Goal: Check status: Check status

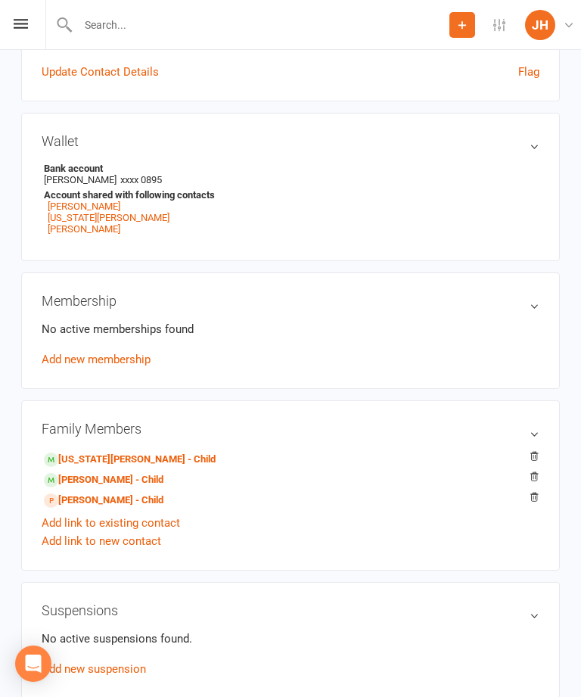
scroll to position [465, 0]
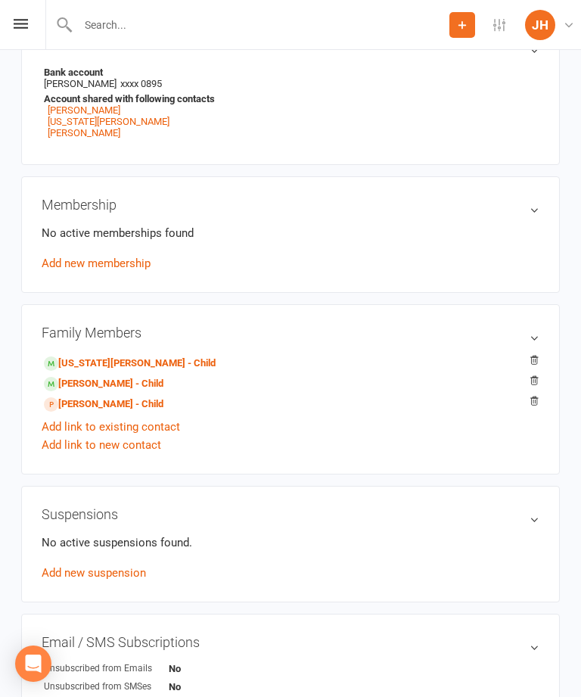
click at [111, 410] on link "[PERSON_NAME] - Child" at bounding box center [104, 405] width 120 height 16
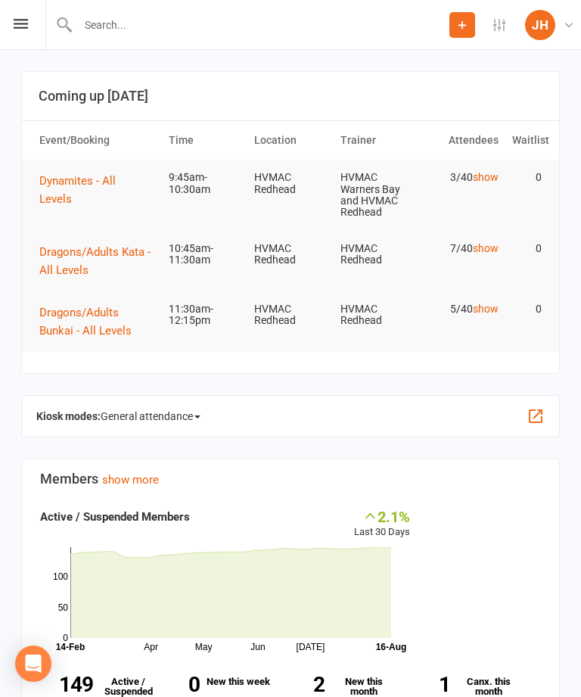
click at [495, 171] on link "show" at bounding box center [486, 177] width 26 height 12
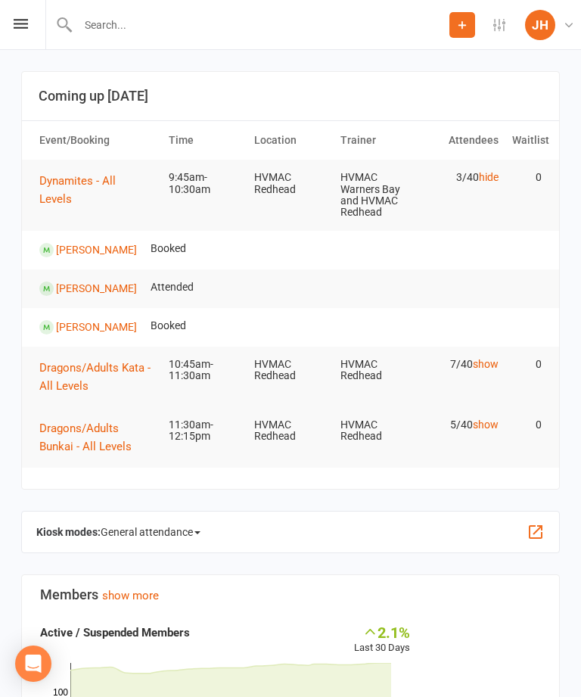
click at [493, 174] on link "hide" at bounding box center [489, 177] width 20 height 12
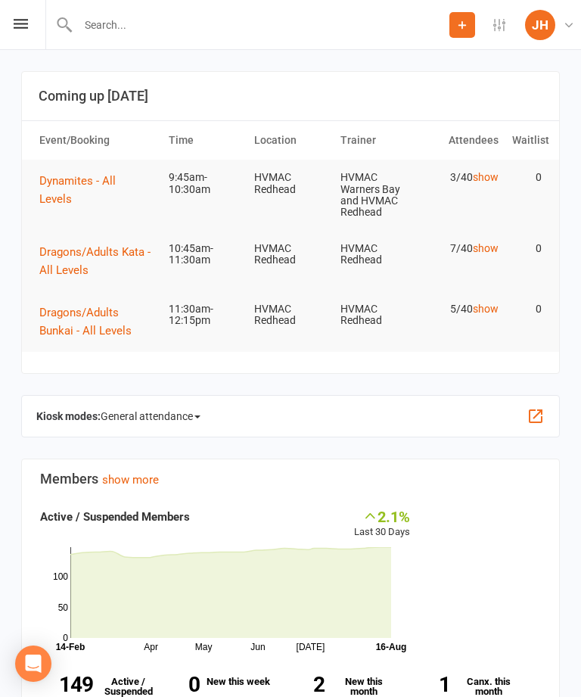
click at [496, 171] on link "show" at bounding box center [486, 177] width 26 height 12
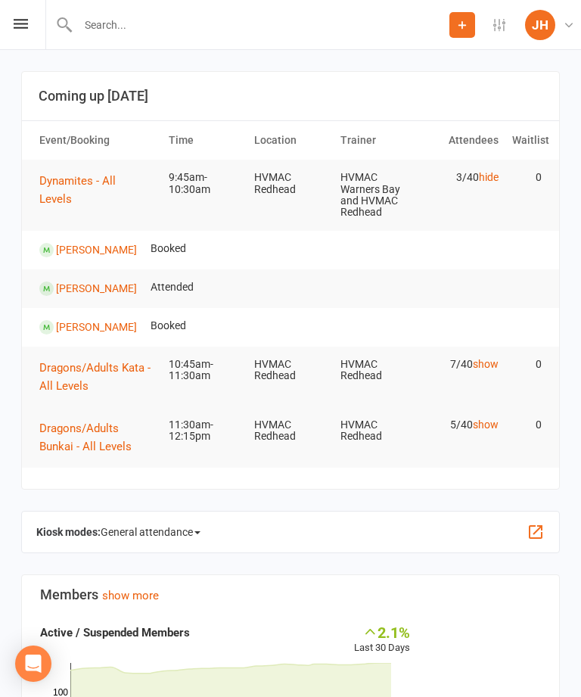
click at [491, 172] on link "hide" at bounding box center [489, 177] width 20 height 12
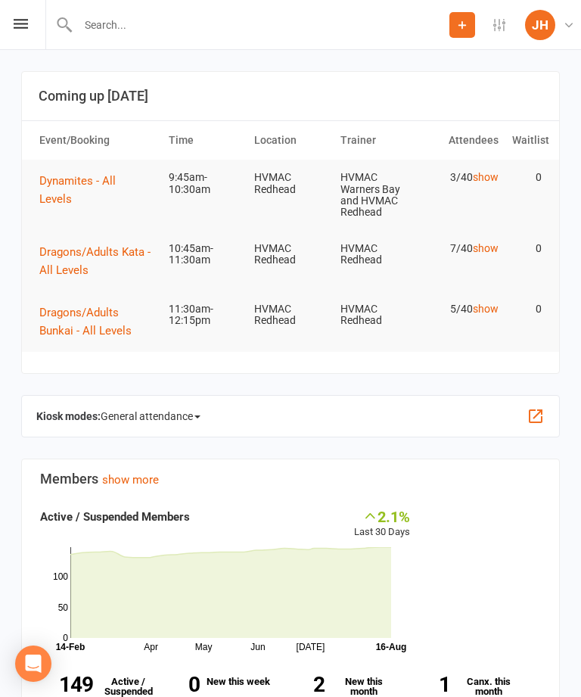
click at [494, 244] on link "show" at bounding box center [486, 248] width 26 height 12
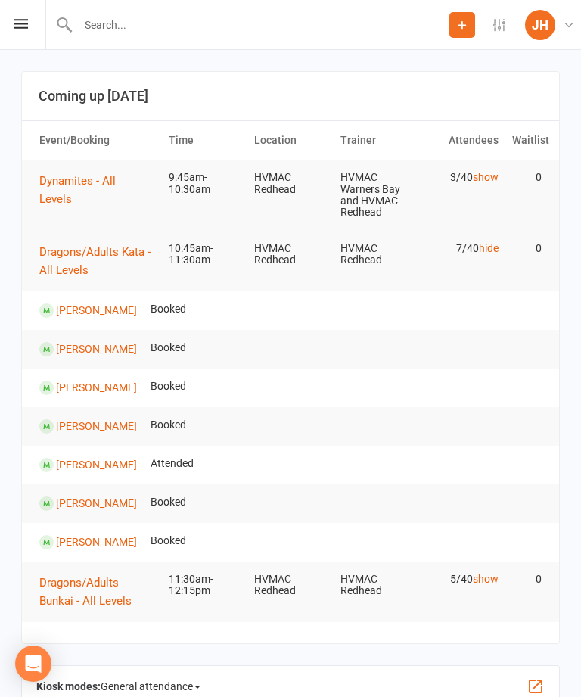
click at [497, 232] on td "7/40 hide" at bounding box center [462, 249] width 86 height 36
click at [479, 251] on link "hide" at bounding box center [489, 248] width 20 height 12
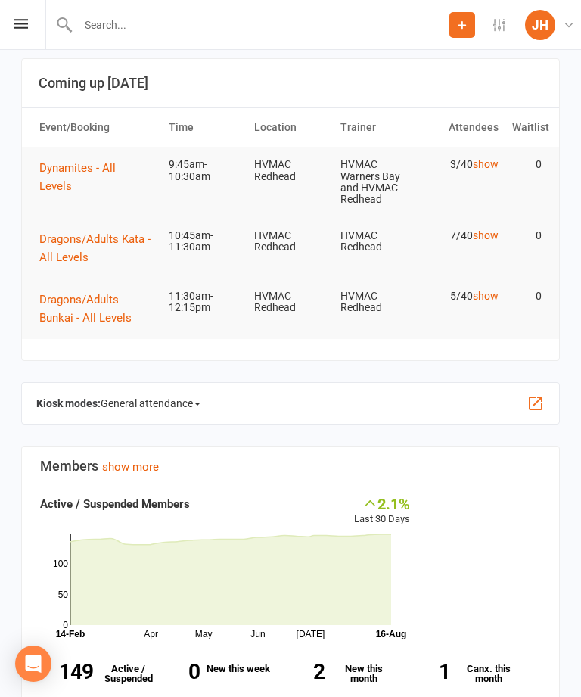
scroll to position [45, 0]
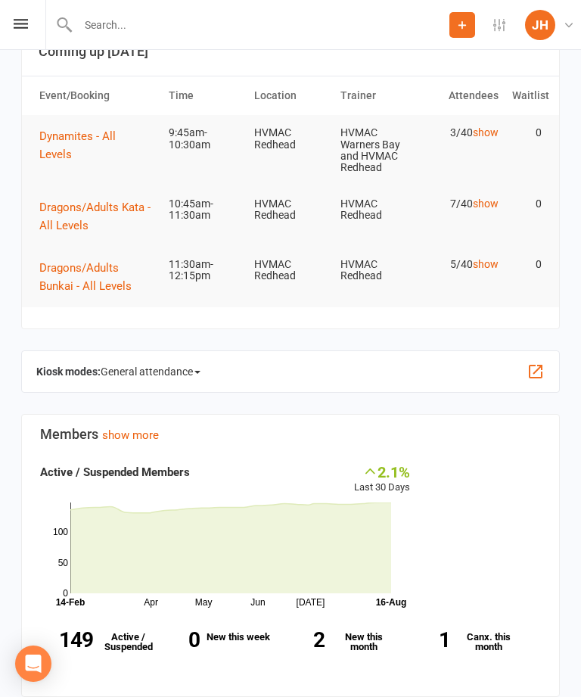
click at [487, 126] on link "show" at bounding box center [486, 132] width 26 height 12
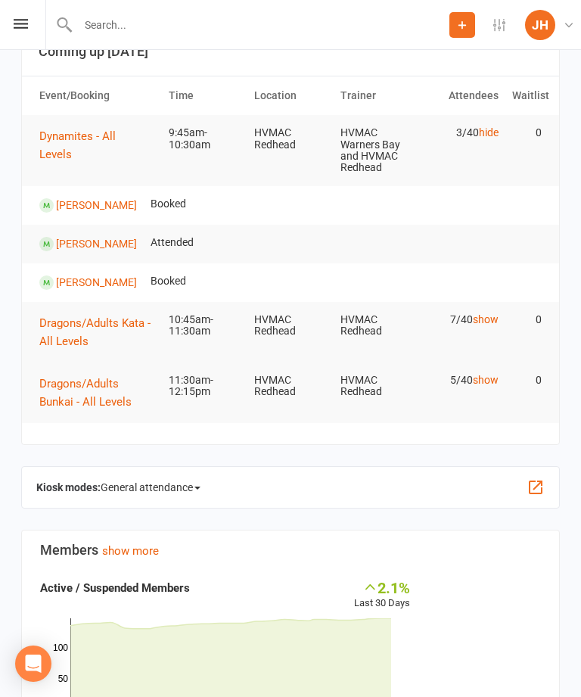
click at [499, 128] on link "hide" at bounding box center [489, 132] width 20 height 12
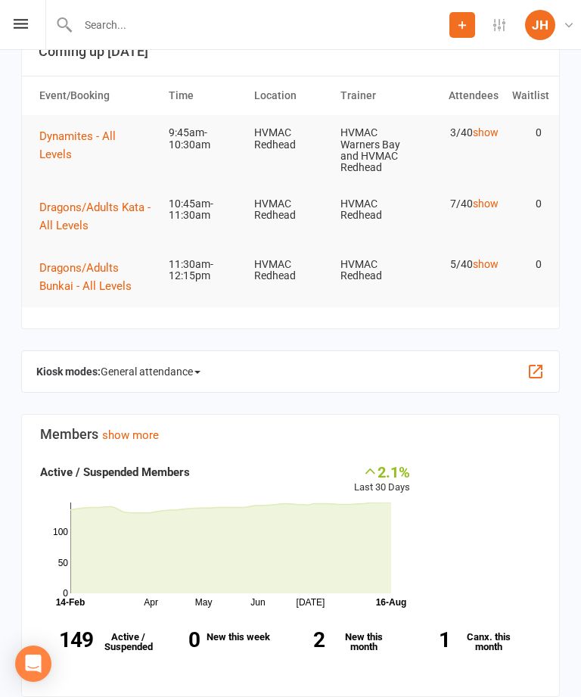
click at [496, 252] on td "5/40 show" at bounding box center [462, 265] width 86 height 36
click at [494, 258] on link "show" at bounding box center [486, 264] width 26 height 12
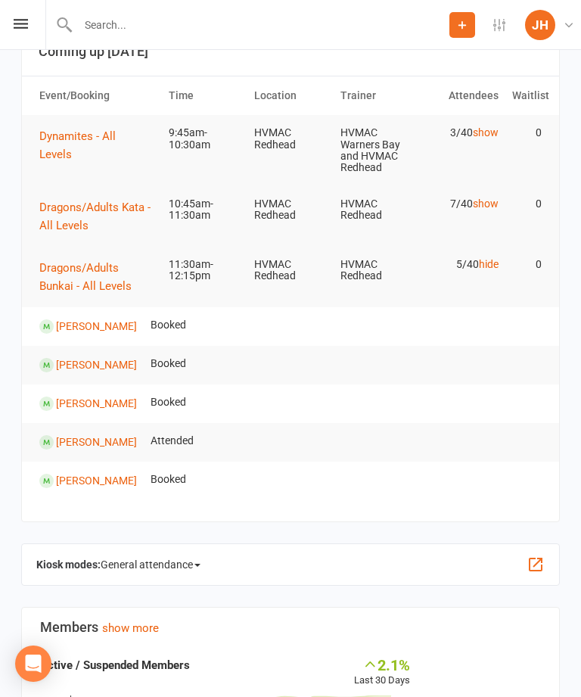
click at [495, 265] on link "hide" at bounding box center [489, 264] width 20 height 12
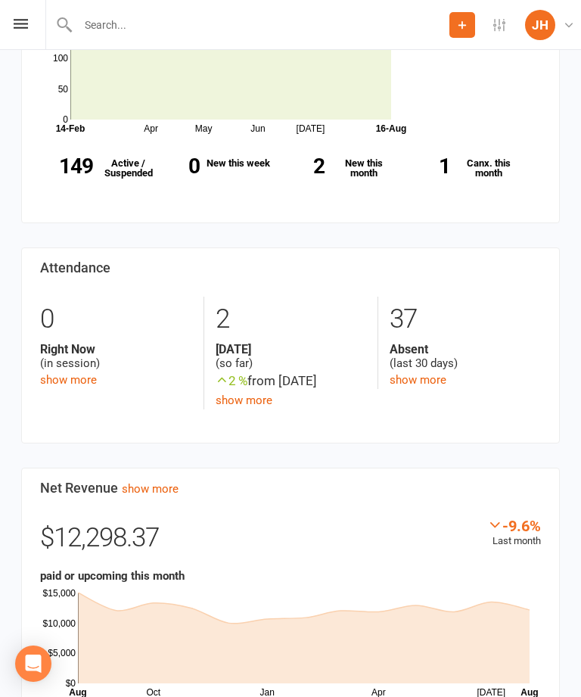
scroll to position [469, 0]
